Goal: Task Accomplishment & Management: Use online tool/utility

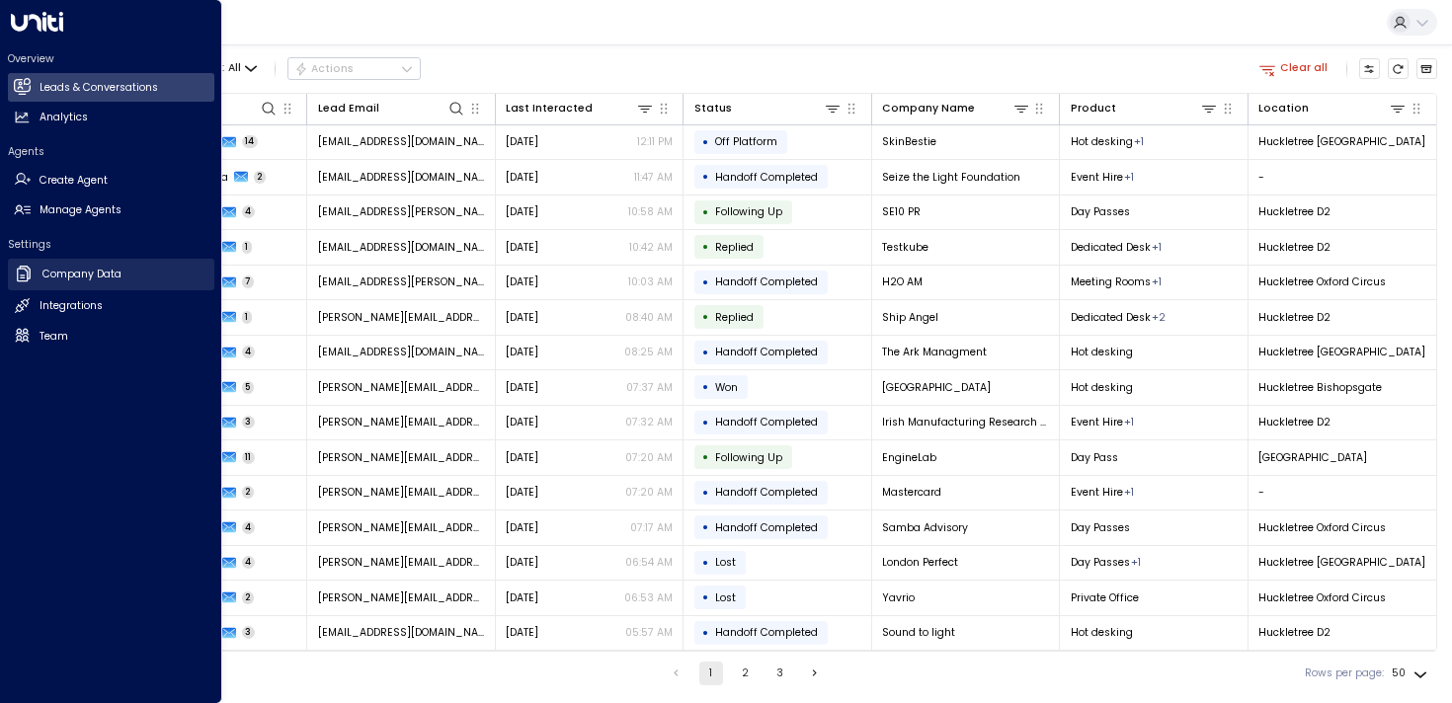
click at [18, 278] on icon at bounding box center [24, 274] width 20 height 20
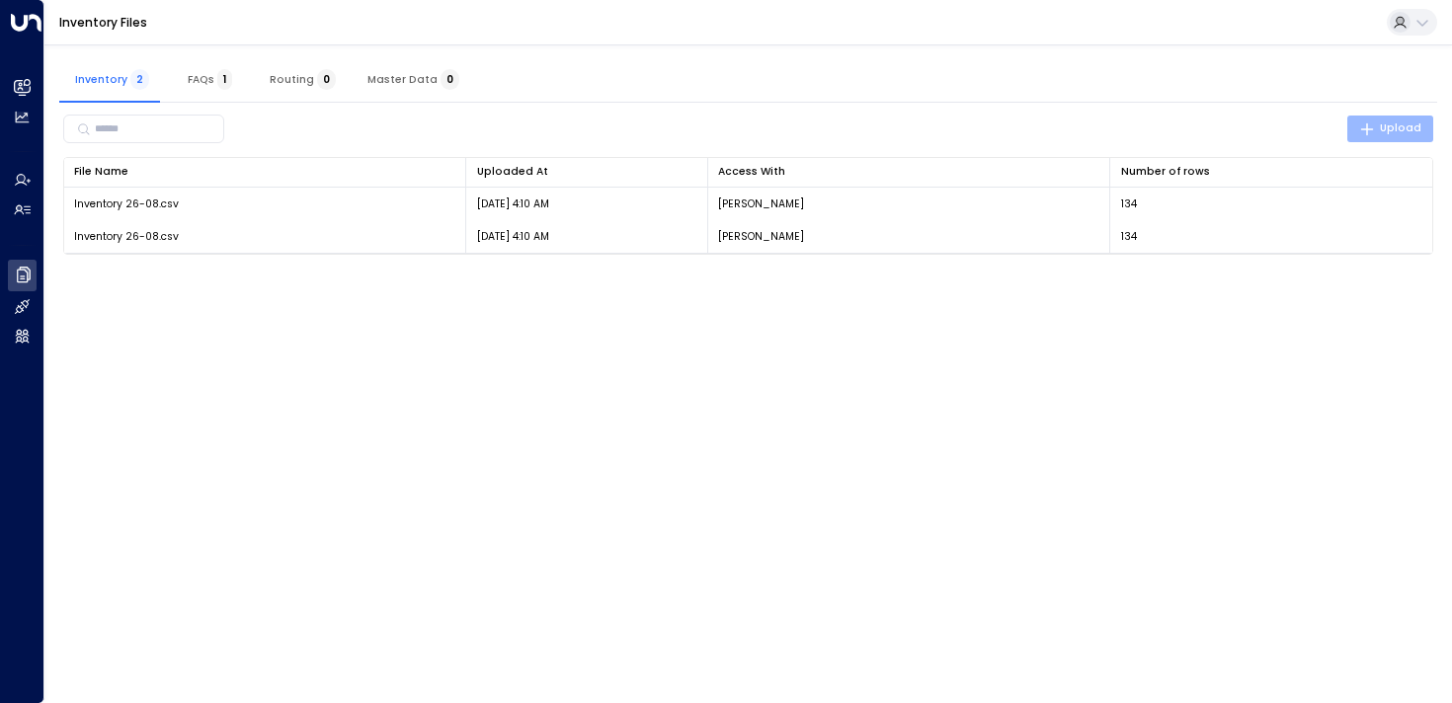
click at [1415, 128] on span "Upload" at bounding box center [1390, 128] width 63 height 18
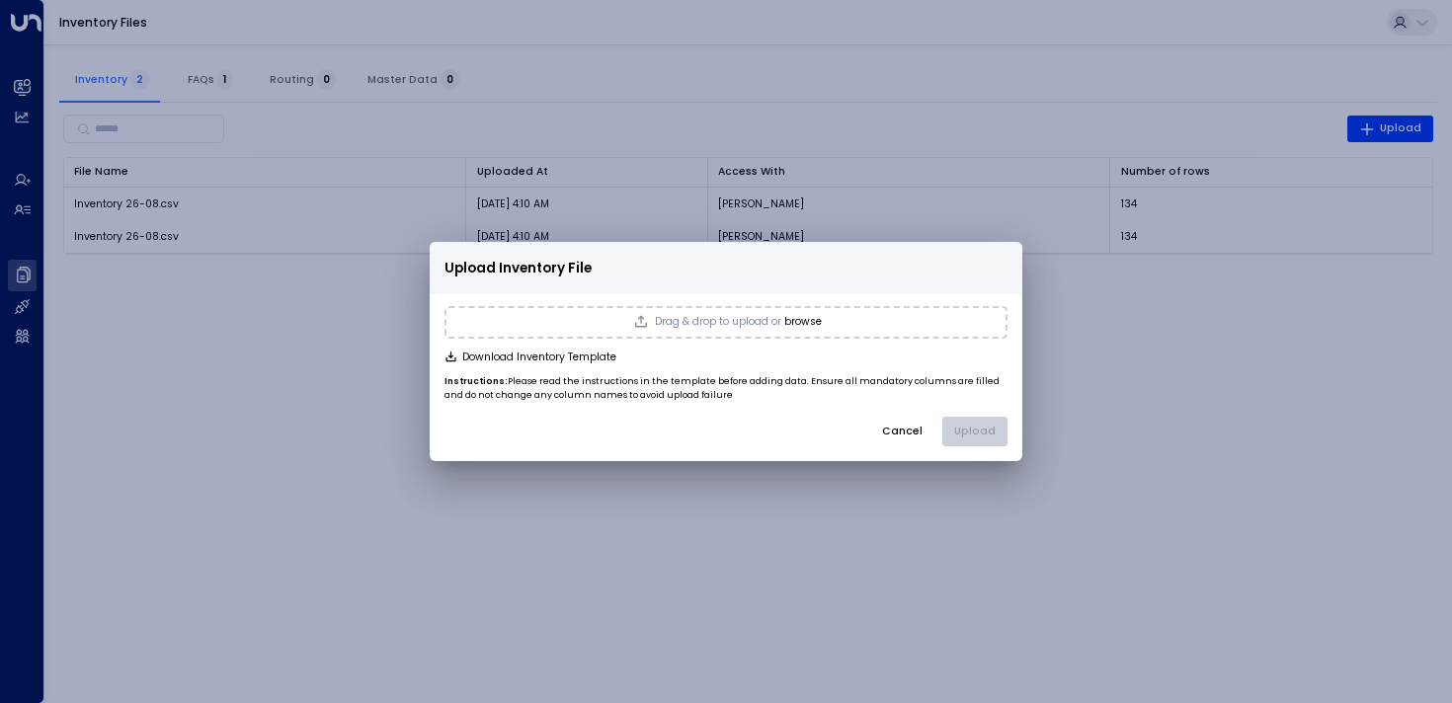
click at [904, 433] on button "Cancel" at bounding box center [902, 432] width 66 height 30
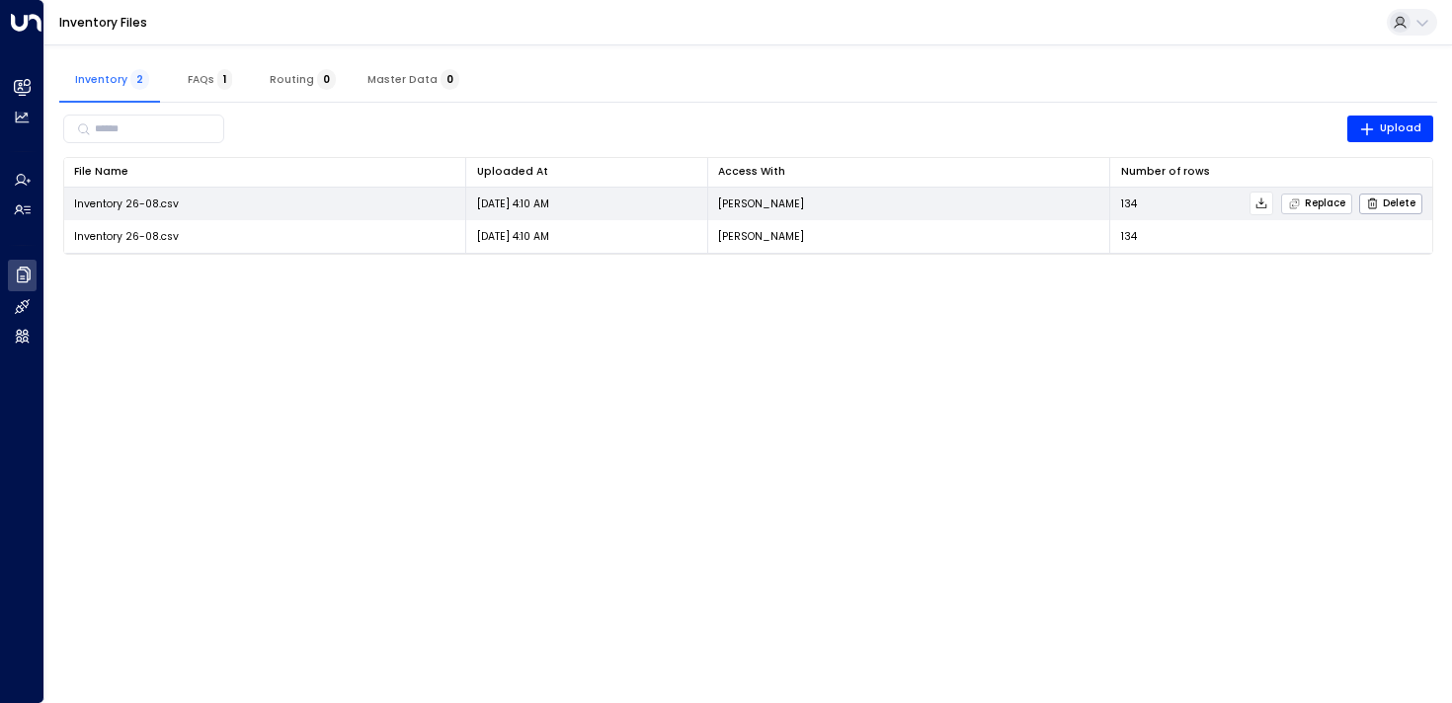
click at [1297, 208] on icon "button" at bounding box center [1294, 204] width 13 height 13
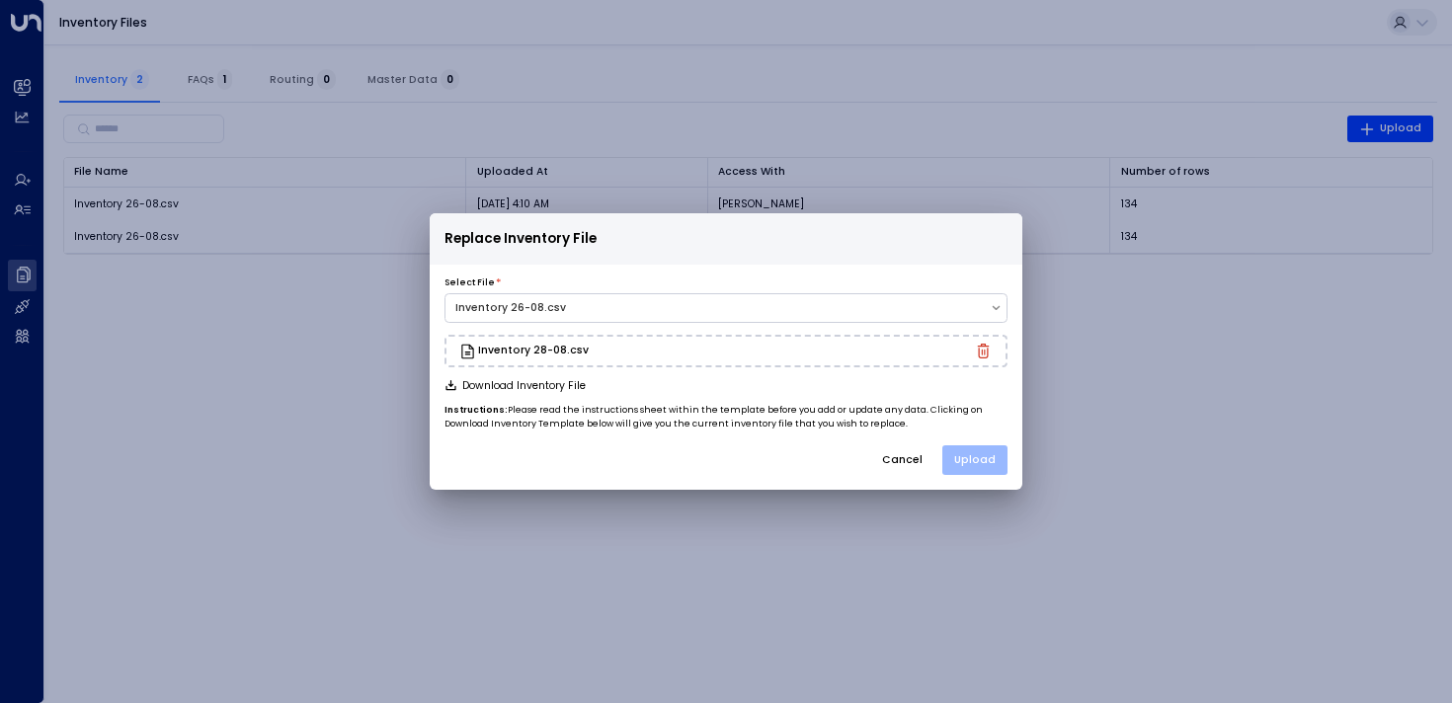
click at [982, 459] on button "Upload" at bounding box center [974, 460] width 65 height 30
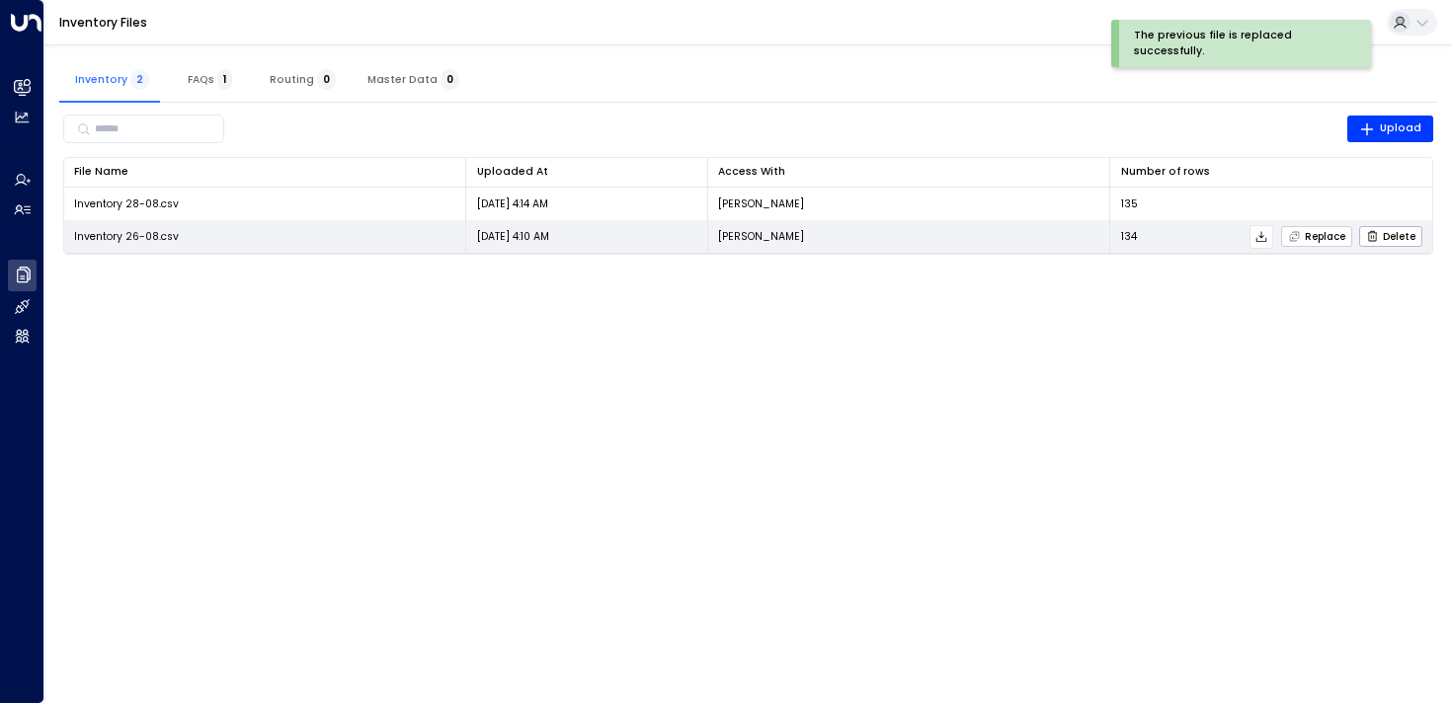
click at [1305, 237] on span "Replace" at bounding box center [1316, 236] width 57 height 13
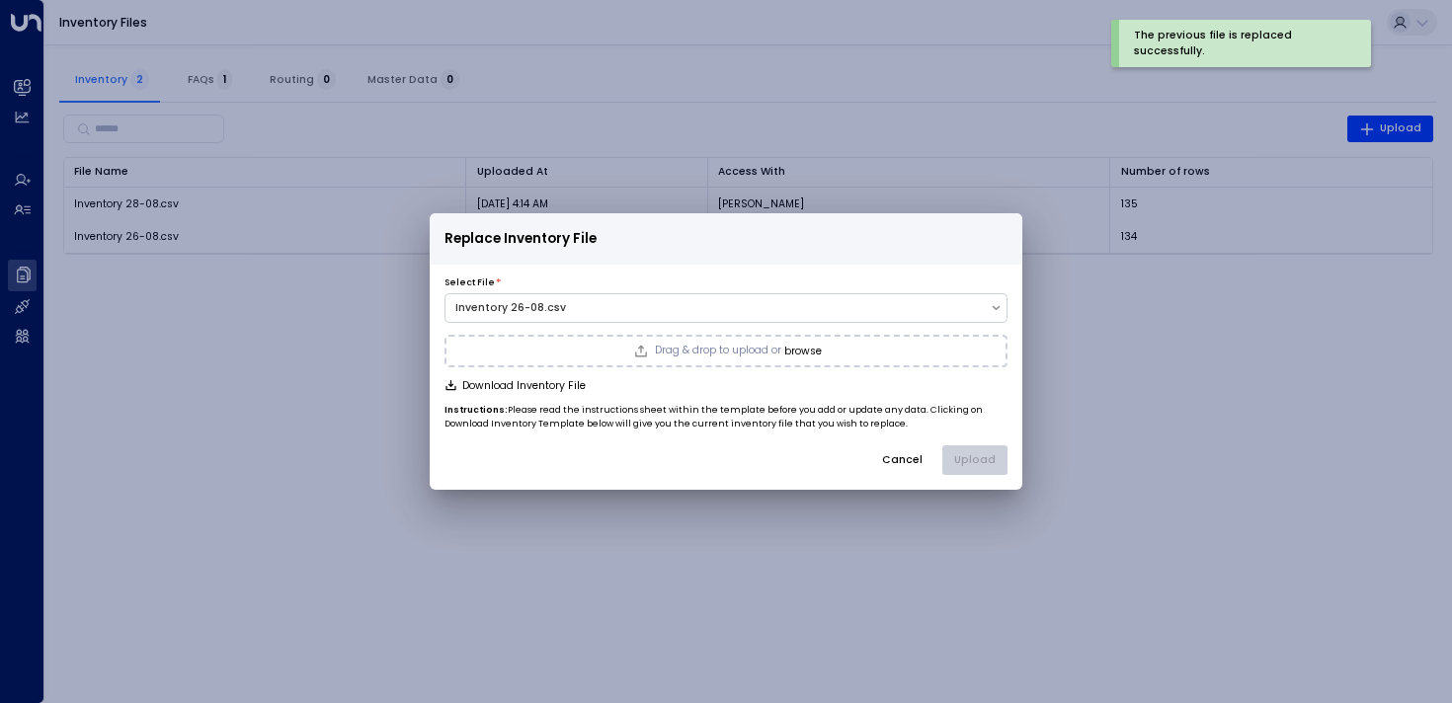
click at [512, 347] on div "Drag & drop to upload or browse" at bounding box center [725, 352] width 563 height 34
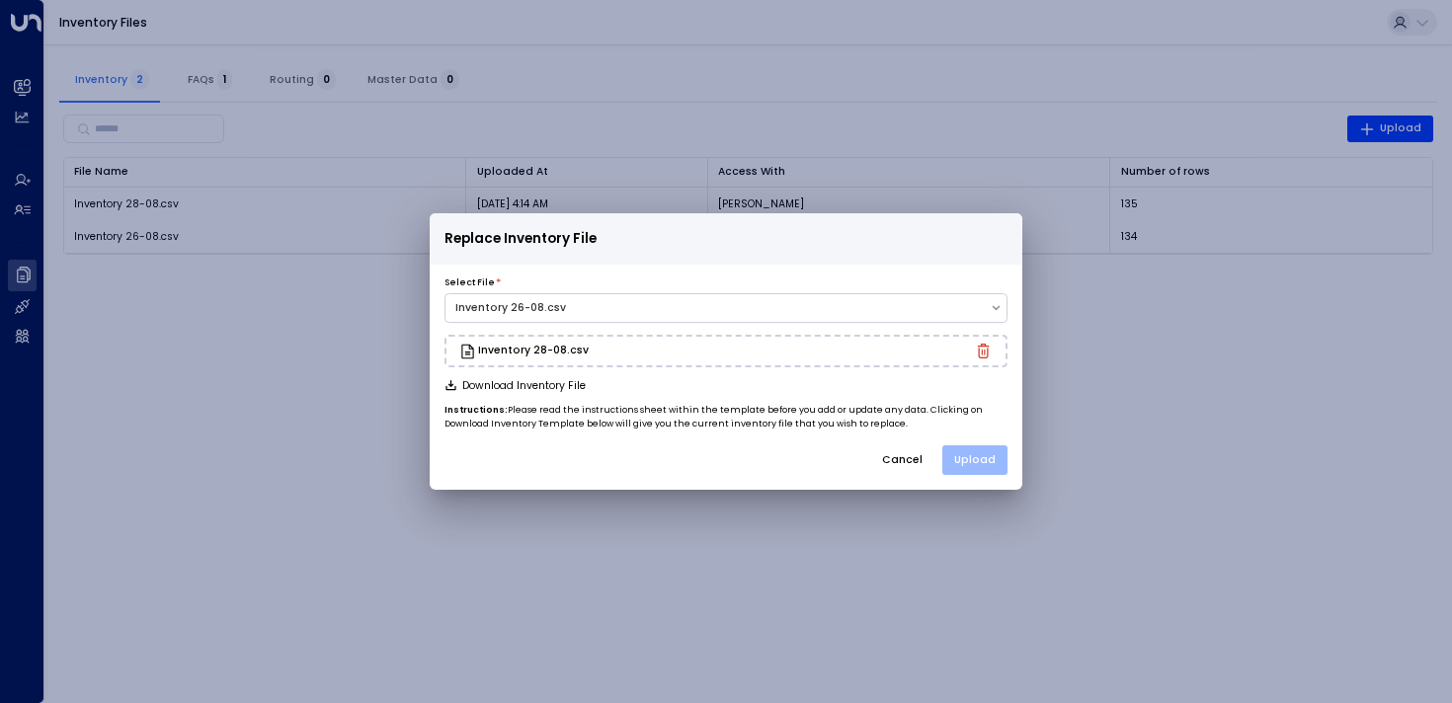
click at [962, 464] on button "Upload" at bounding box center [974, 460] width 65 height 30
